Goal: Information Seeking & Learning: Learn about a topic

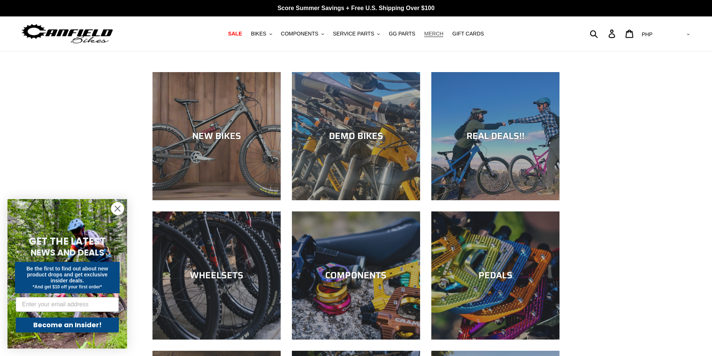
click at [424, 34] on span "MERCH" at bounding box center [433, 34] width 19 height 6
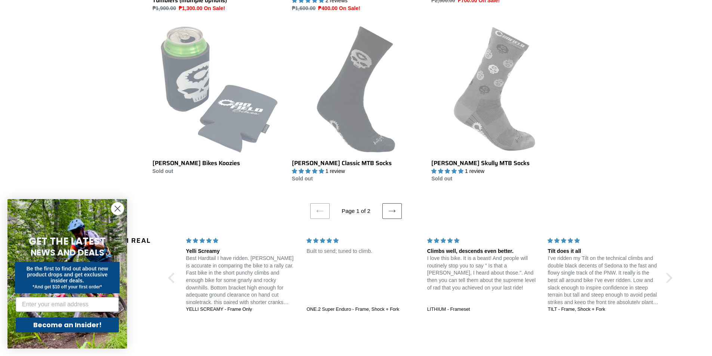
scroll to position [1420, 0]
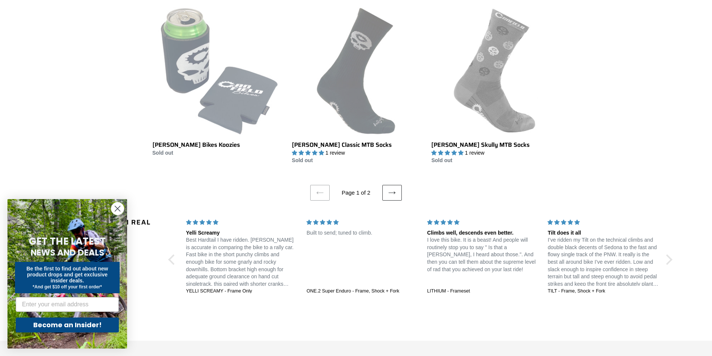
click at [390, 189] on icon at bounding box center [391, 192] width 7 height 7
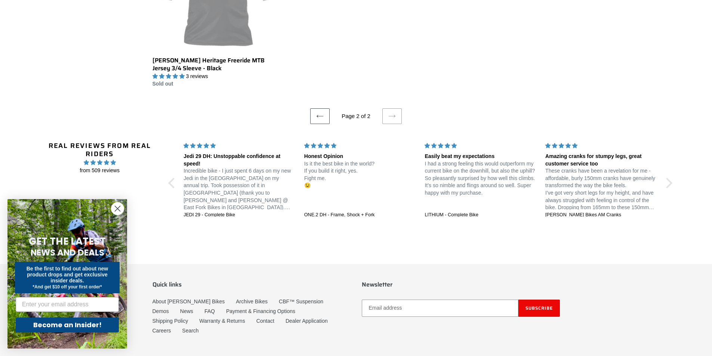
scroll to position [299, 0]
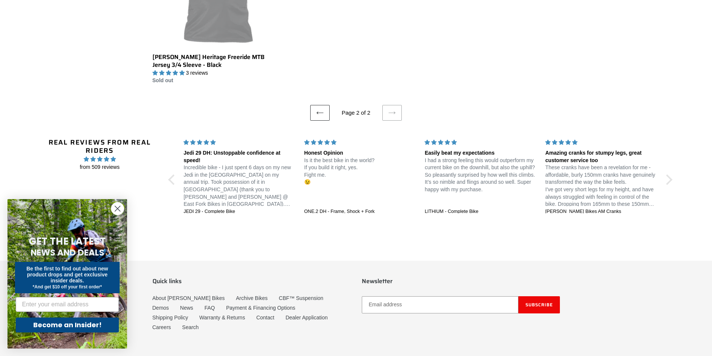
click at [320, 118] on link "Previous page" at bounding box center [319, 113] width 19 height 16
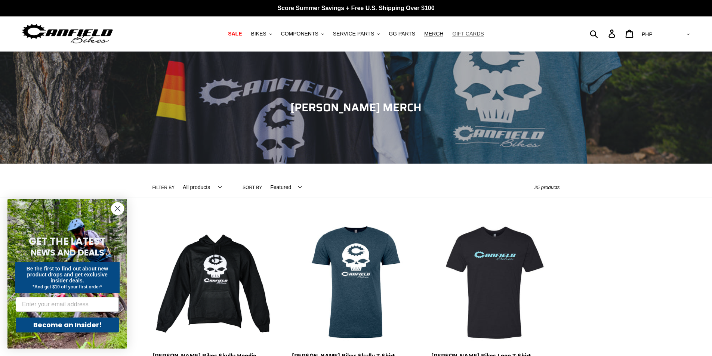
click at [452, 33] on span "GIFT CARDS" at bounding box center [468, 34] width 32 height 6
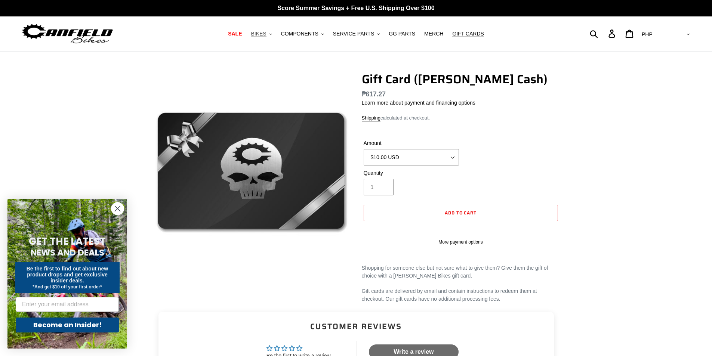
click at [275, 32] on button "BIKES .cls-1{fill:#231f20}" at bounding box center [261, 34] width 28 height 10
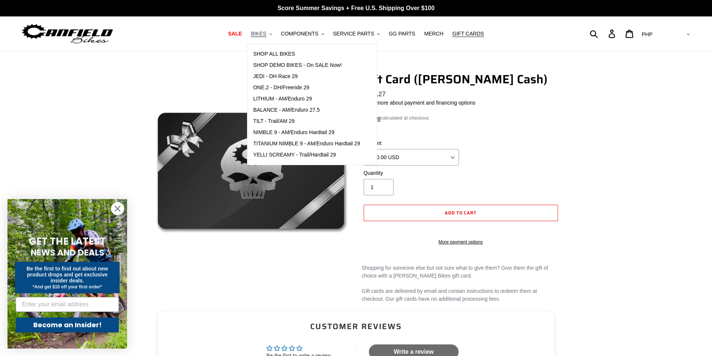
click at [275, 32] on button "BIKES .cls-1{fill:#231f20}" at bounding box center [261, 34] width 28 height 10
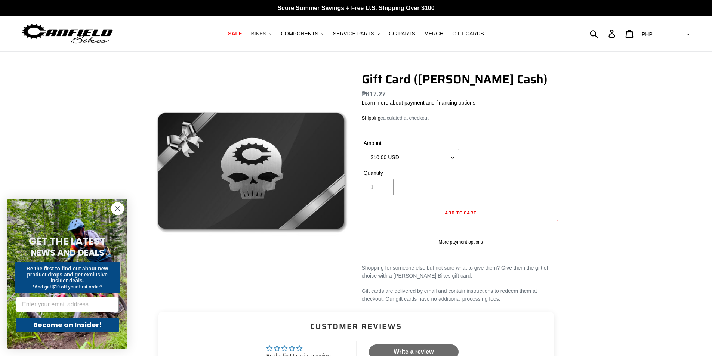
click at [272, 35] on icon ".cls-1{fill:#231f20}" at bounding box center [270, 34] width 3 height 3
click at [272, 34] on icon ".cls-1{fill:#231f20}" at bounding box center [270, 34] width 3 height 3
click at [263, 34] on span "BIKES" at bounding box center [258, 34] width 15 height 6
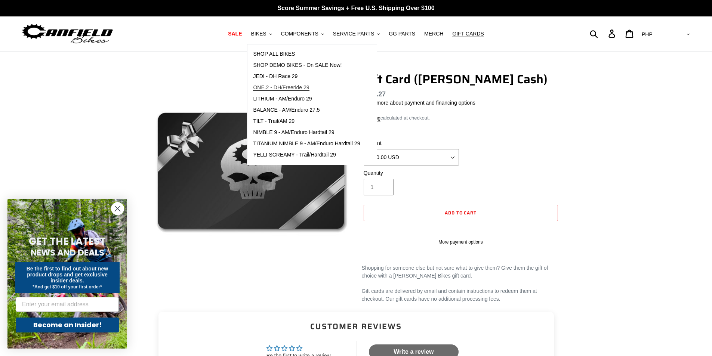
click at [275, 84] on link "ONE.2 - DH/Freeride 29" at bounding box center [306, 87] width 118 height 11
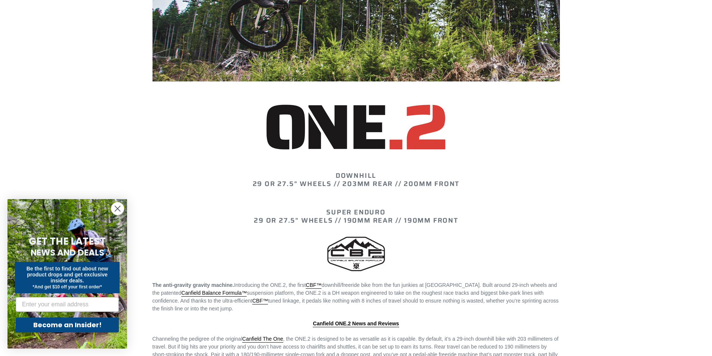
scroll to position [673, 0]
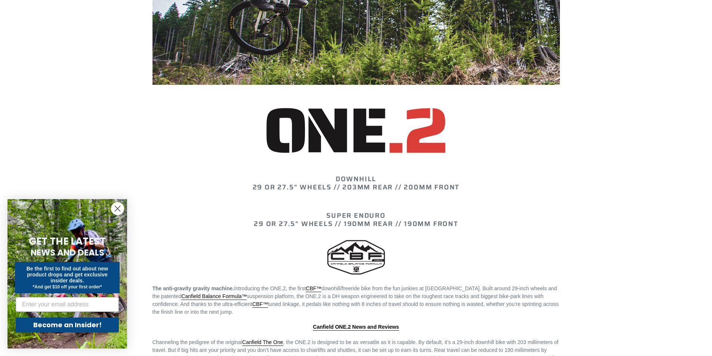
click at [315, 135] on img at bounding box center [355, 130] width 179 height 45
click at [313, 142] on img at bounding box center [355, 130] width 179 height 45
click at [272, 110] on img at bounding box center [355, 130] width 179 height 45
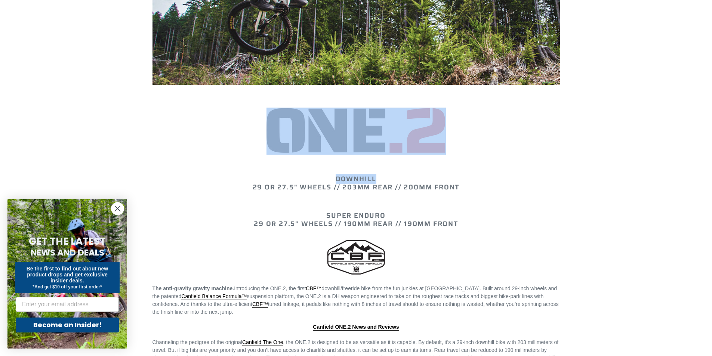
drag, startPoint x: 246, startPoint y: 91, endPoint x: 477, endPoint y: 169, distance: 244.2
click at [477, 169] on div "DOWNHILL 29 or 27.5" WHEELS // 203mm REAR // 200mm FRONT SUPER ENDURO 29 or 27.…" at bounding box center [356, 292] width 448 height 812
click at [534, 138] on h2 at bounding box center [355, 131] width 407 height 47
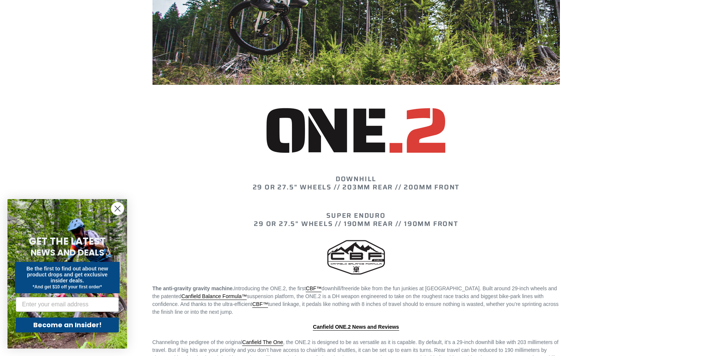
drag, startPoint x: 265, startPoint y: 108, endPoint x: 441, endPoint y: 138, distance: 178.7
click at [441, 138] on h2 at bounding box center [355, 131] width 407 height 47
click at [500, 233] on div "DOWNHILL 29 or 27.5" WHEELS // 203mm REAR // 200mm FRONT SUPER ENDURO 29 or 27.…" at bounding box center [356, 292] width 448 height 812
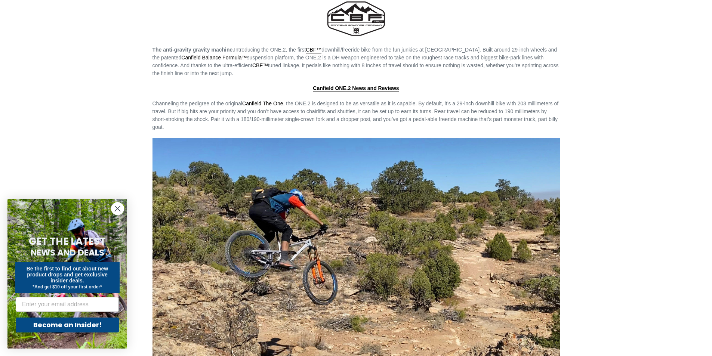
scroll to position [847, 0]
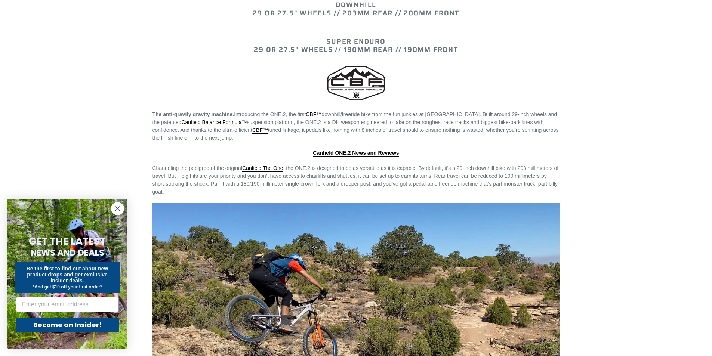
drag, startPoint x: 152, startPoint y: 112, endPoint x: 537, endPoint y: 139, distance: 385.5
click at [537, 139] on p "The anti-gravity gravity machine. Introducing the ONE.2, the first CBF™ downhil…" at bounding box center [355, 126] width 407 height 31
copy span "The anti-gravity gravity machine. Introducing the ONE.2, the first CBF™ downhil…"
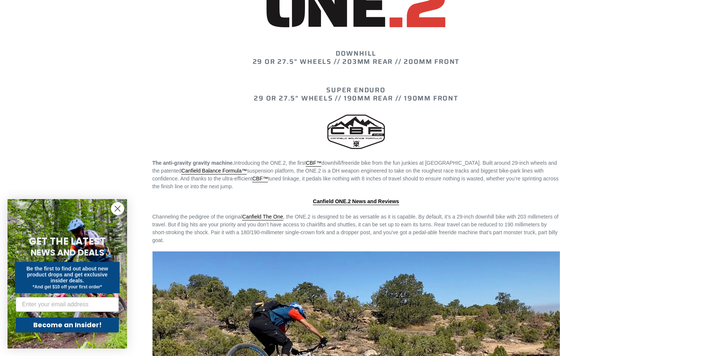
scroll to position [735, 0]
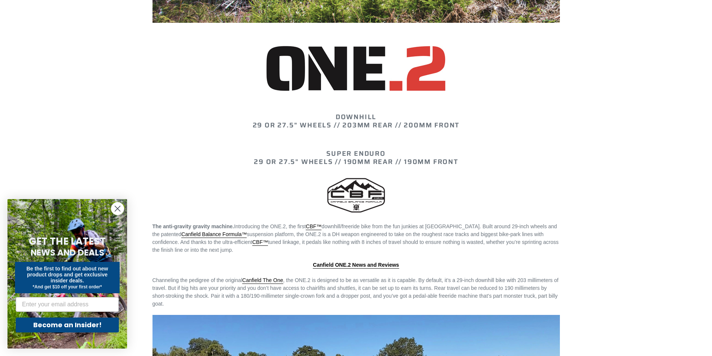
click at [530, 155] on h2 "SUPER ENDURO 29 or 27.5" WHEELS // 190mm REAR // 190mm FRONT" at bounding box center [355, 158] width 407 height 16
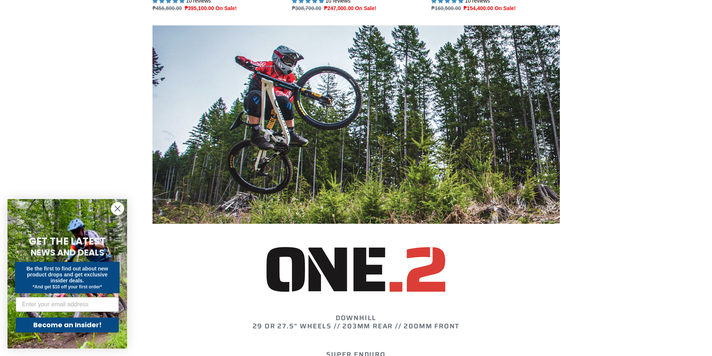
scroll to position [436, 0]
